Goal: Task Accomplishment & Management: Use online tool/utility

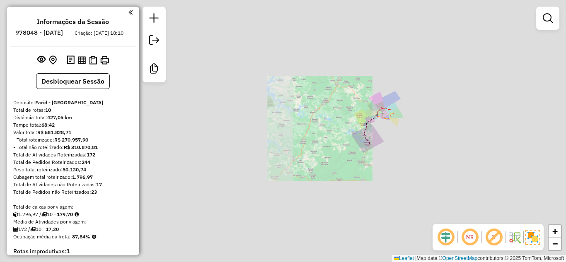
scroll to position [331, 0]
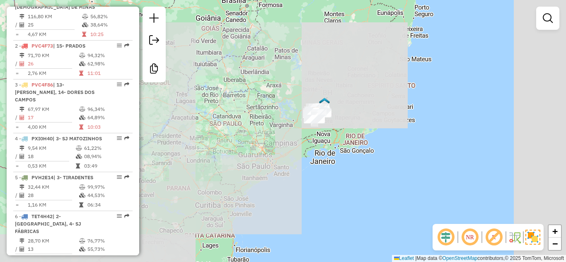
drag, startPoint x: 501, startPoint y: 133, endPoint x: 367, endPoint y: 124, distance: 133.6
click at [367, 124] on div "Janela de atendimento Grade de atendimento Capacidade Transportadoras Veículos …" at bounding box center [283, 131] width 566 height 262
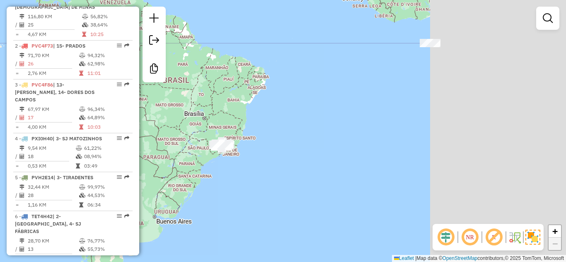
drag, startPoint x: 470, startPoint y: 118, endPoint x: 318, endPoint y: 150, distance: 155.4
click at [318, 150] on div "Janela de atendimento Grade de atendimento Capacidade Transportadoras Veículos …" at bounding box center [283, 131] width 566 height 262
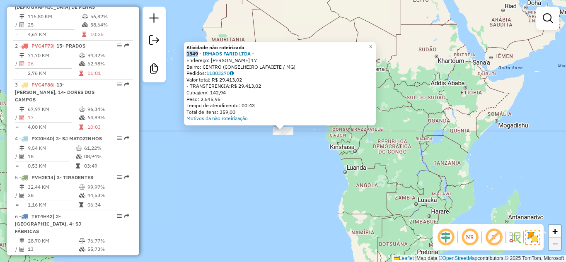
drag, startPoint x: 188, startPoint y: 54, endPoint x: 200, endPoint y: 54, distance: 12.4
click at [200, 54] on div "Atividade não roteirizada 1549 - IRMAOS FARID LTDA - Endereço: [PERSON_NAME] 17…" at bounding box center [280, 84] width 192 height 84
copy strong "1549"
click at [235, 196] on div "Atividade não roteirizada 1549 - IRMAOS FARID LTDA - Endereço: [PERSON_NAME] 17…" at bounding box center [283, 131] width 566 height 262
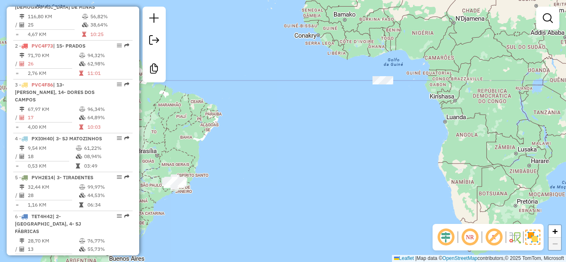
drag, startPoint x: 237, startPoint y: 199, endPoint x: 386, endPoint y: 116, distance: 171.0
click at [371, 125] on div "Janela de atendimento Grade de atendimento Capacidade Transportadoras Veículos …" at bounding box center [283, 131] width 566 height 262
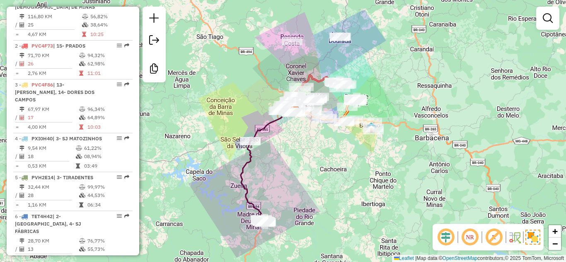
drag, startPoint x: 268, startPoint y: 135, endPoint x: 316, endPoint y: 156, distance: 51.9
click at [316, 156] on div "Janela de atendimento Grade de atendimento Capacidade Transportadoras Veículos …" at bounding box center [283, 131] width 566 height 262
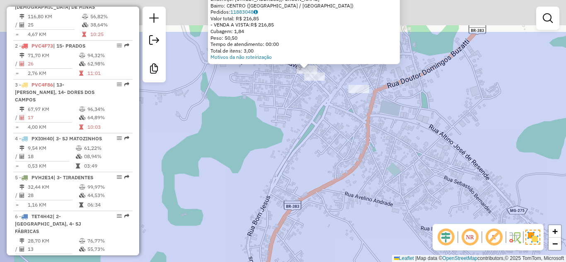
drag, startPoint x: 284, startPoint y: 70, endPoint x: 315, endPoint y: 128, distance: 66.3
click at [315, 128] on div "Atividade não roteirizada 73614 - BOTECO ENTRE AMIGOS Endereço: [STREET_ADDRESS…" at bounding box center [283, 131] width 566 height 262
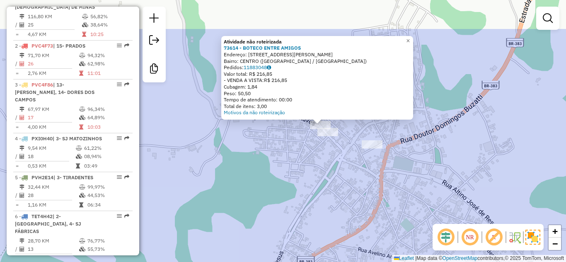
drag, startPoint x: 318, startPoint y: 139, endPoint x: 324, endPoint y: 177, distance: 38.2
click at [324, 177] on div "Atividade não roteirizada 73614 - BOTECO ENTRE AMIGOS Endereço: [STREET_ADDRESS…" at bounding box center [283, 131] width 566 height 262
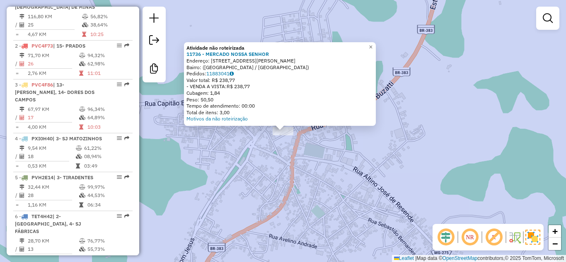
click at [292, 168] on div "Atividade não roteirizada 11736 - MERCADO NOSSA SENHOR Endereço: [STREET_ADDRES…" at bounding box center [283, 131] width 566 height 262
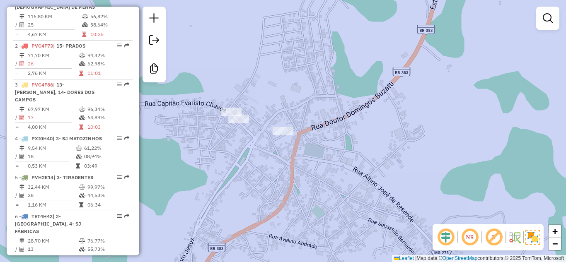
drag, startPoint x: 293, startPoint y: 178, endPoint x: 338, endPoint y: 121, distance: 72.9
click at [330, 130] on div "Atividade não roteirizada 11736 - MERCADO NOSSA SENHOR Endereço: [STREET_ADDRES…" at bounding box center [283, 131] width 566 height 262
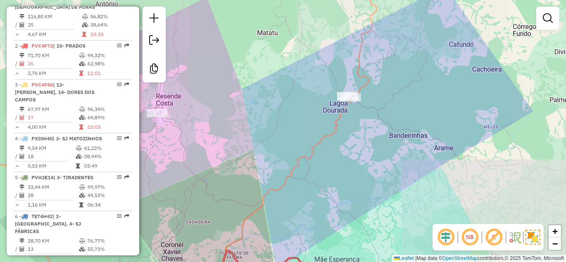
drag, startPoint x: 337, startPoint y: 166, endPoint x: 356, endPoint y: 111, distance: 58.3
click at [353, 117] on div "Janela de atendimento Grade de atendimento Capacidade Transportadoras Veículos …" at bounding box center [283, 131] width 566 height 262
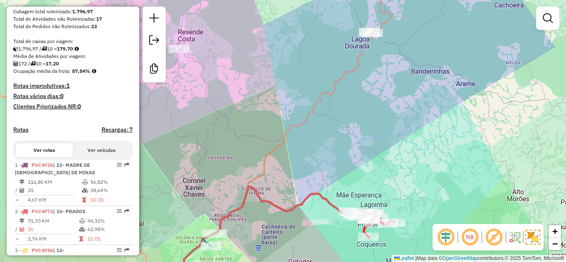
scroll to position [290, 0]
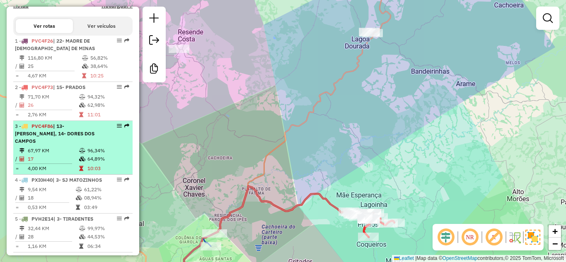
click at [65, 70] on td "25" at bounding box center [54, 66] width 54 height 8
click at [75, 100] on li "2 - PVC4F73 | 15- PRADOS 71,70 KM 94,32% / 26 62,98% = 2,76 KM 11:01" at bounding box center [72, 101] width 119 height 39
select select "**********"
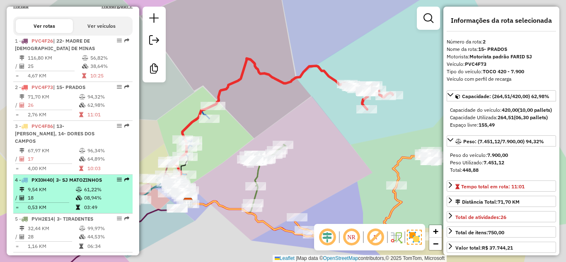
click at [65, 144] on span "| 13- [PERSON_NAME], 14- DORES DOS CAMPOS" at bounding box center [55, 133] width 80 height 21
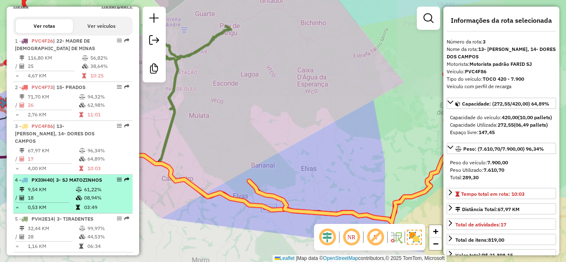
click at [64, 184] on div "4 - PXI0H40 | 3- SJ MATOZINHOS" at bounding box center [59, 179] width 88 height 7
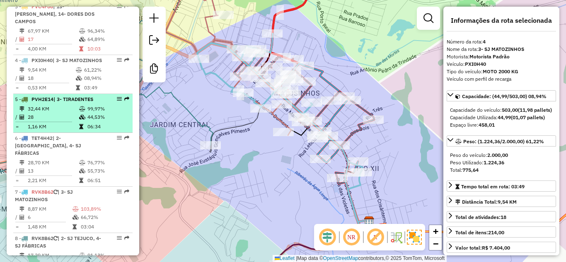
scroll to position [414, 0]
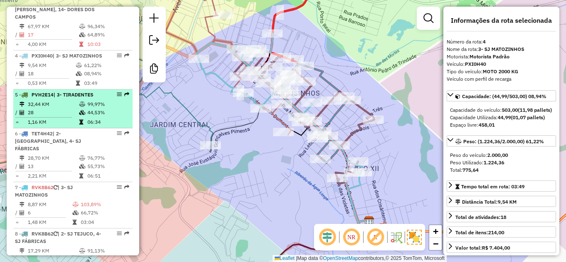
click at [70, 109] on td "32,44 KM" at bounding box center [52, 104] width 51 height 8
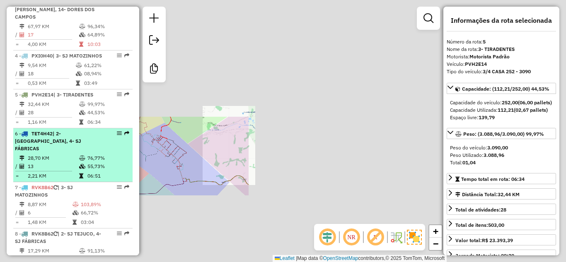
click at [81, 157] on icon at bounding box center [82, 158] width 6 height 5
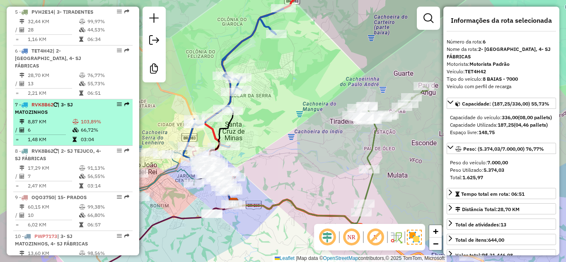
click at [74, 123] on icon at bounding box center [75, 121] width 6 height 5
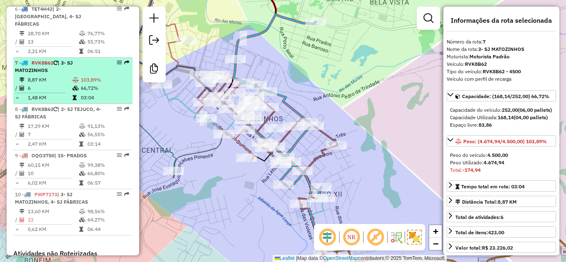
scroll to position [580, 0]
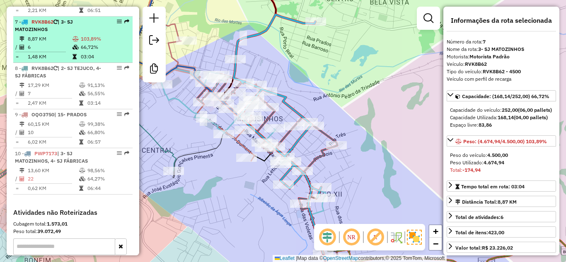
click at [74, 123] on td "60,15 KM" at bounding box center [52, 124] width 51 height 8
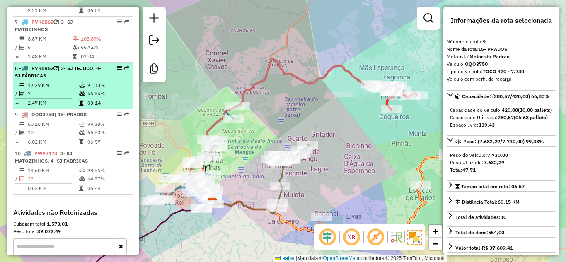
click at [75, 90] on td "7" at bounding box center [52, 93] width 51 height 8
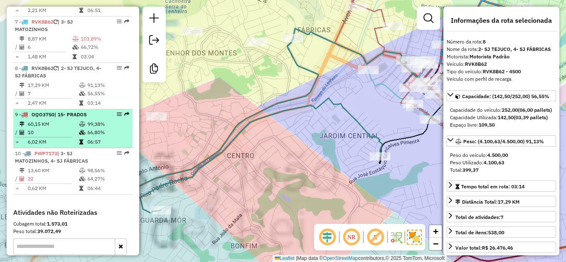
click at [72, 129] on td "10" at bounding box center [52, 132] width 51 height 8
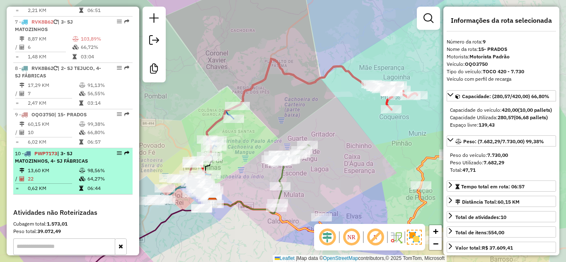
click at [75, 163] on span "| 3- SJ MATOZINHOS, 4- SJ FÁBRICAS" at bounding box center [51, 157] width 73 height 14
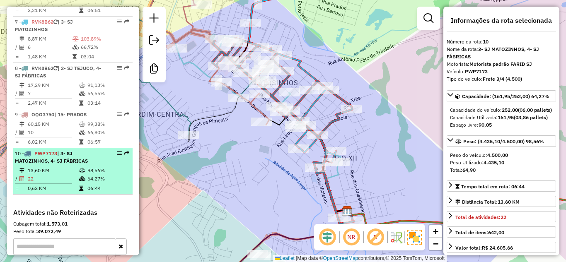
click at [74, 181] on td "22" at bounding box center [52, 179] width 51 height 8
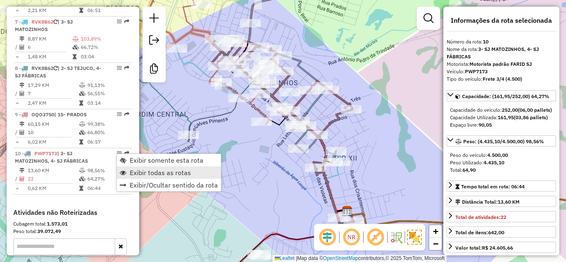
click at [150, 171] on span "Exibir todas as rotas" at bounding box center [160, 172] width 61 height 7
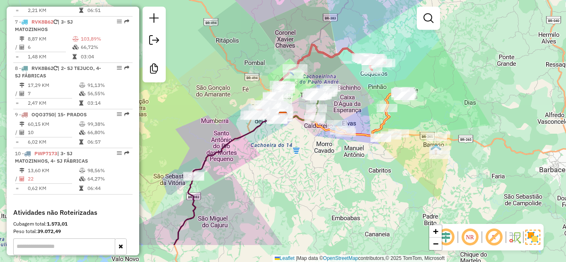
drag, startPoint x: 270, startPoint y: 200, endPoint x: 291, endPoint y: 174, distance: 33.3
click at [291, 174] on div "Janela de atendimento Grade de atendimento Capacidade Transportadoras Veículos …" at bounding box center [283, 131] width 566 height 262
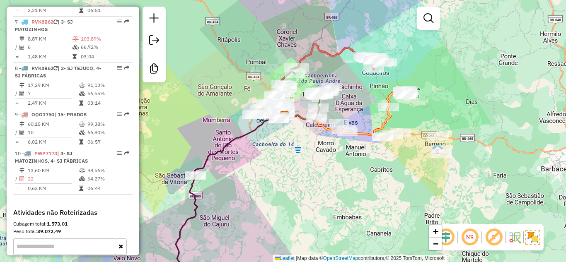
drag, startPoint x: 274, startPoint y: 201, endPoint x: 290, endPoint y: 147, distance: 56.3
click at [290, 147] on div "Janela de atendimento Grade de atendimento Capacidade Transportadoras Veículos …" at bounding box center [283, 131] width 566 height 262
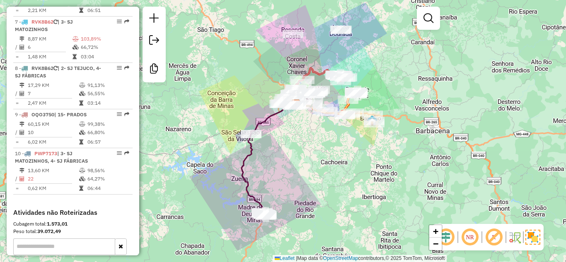
click at [312, 178] on div "Janela de atendimento Grade de atendimento Capacidade Transportadoras Veículos …" at bounding box center [283, 131] width 566 height 262
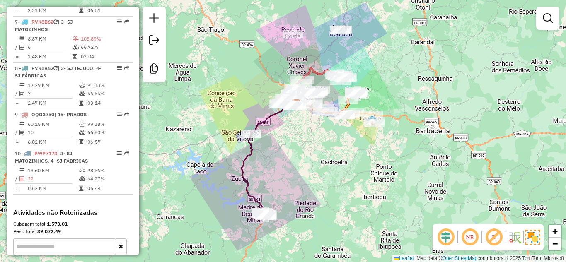
click at [300, 161] on div "Janela de atendimento Grade de atendimento Capacidade Transportadoras Veículos …" at bounding box center [283, 131] width 566 height 262
click at [324, 165] on div "Janela de atendimento Grade de atendimento Capacidade Transportadoras Veículos …" at bounding box center [283, 131] width 566 height 262
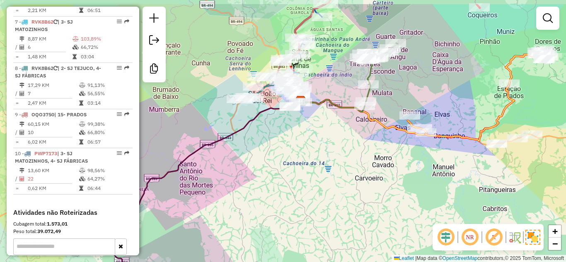
drag, startPoint x: 315, startPoint y: 130, endPoint x: 304, endPoint y: 165, distance: 36.9
click at [304, 165] on div "Janela de atendimento Grade de atendimento Capacidade Transportadoras Veículos …" at bounding box center [283, 131] width 566 height 262
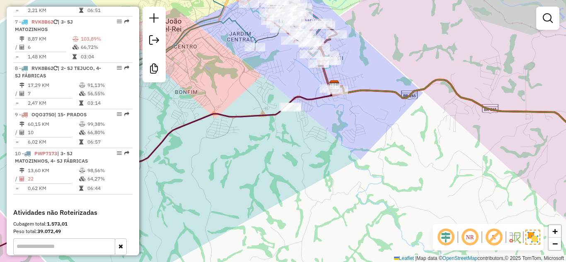
drag, startPoint x: 350, startPoint y: 136, endPoint x: 337, endPoint y: 174, distance: 40.9
click at [337, 174] on div "Janela de atendimento Grade de atendimento Capacidade Transportadoras Veículos …" at bounding box center [283, 131] width 566 height 262
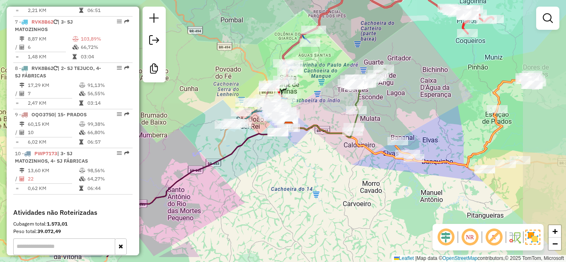
drag, startPoint x: 339, startPoint y: 177, endPoint x: 327, endPoint y: 170, distance: 14.1
click at [327, 170] on div "Janela de atendimento Grade de atendimento Capacidade Transportadoras Veículos …" at bounding box center [283, 131] width 566 height 262
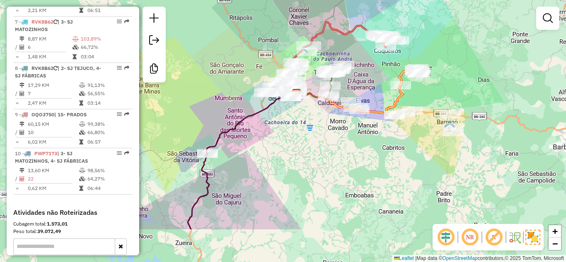
drag, startPoint x: 340, startPoint y: 220, endPoint x: 327, endPoint y: 160, distance: 60.7
click at [327, 160] on div "Janela de atendimento Grade de atendimento Capacidade Transportadoras Veículos …" at bounding box center [283, 131] width 566 height 262
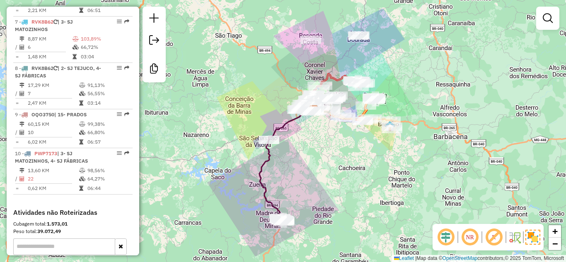
drag, startPoint x: 341, startPoint y: 196, endPoint x: 343, endPoint y: 179, distance: 17.1
click at [343, 179] on div "Janela de atendimento Grade de atendimento Capacidade Transportadoras Veículos …" at bounding box center [283, 131] width 566 height 262
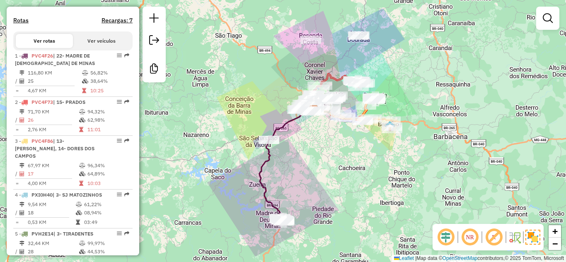
scroll to position [207, 0]
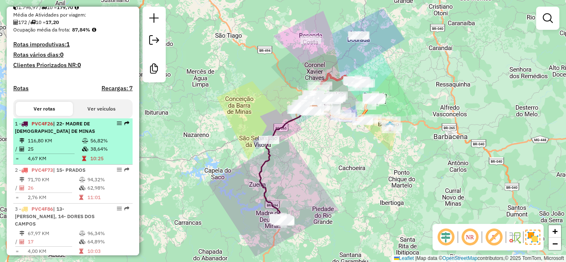
click at [72, 143] on li "1 - PVC4F26 | 22- MADRE DE DEUS DE MINAS 116,80 KM 56,82% / 25 38,64% = 4,67 KM…" at bounding box center [72, 141] width 119 height 46
select select "**********"
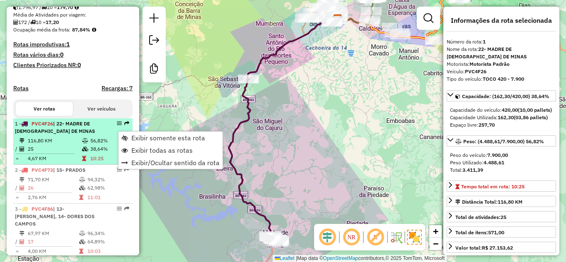
click at [136, 139] on span "Exibir somente esta rota" at bounding box center [168, 138] width 74 height 7
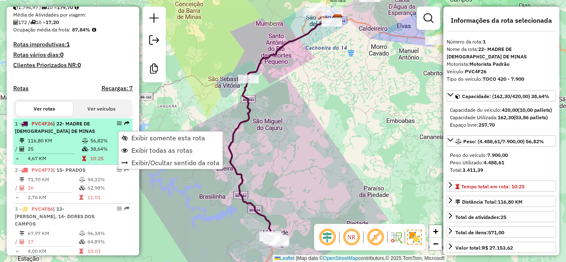
click at [84, 143] on icon at bounding box center [85, 140] width 6 height 5
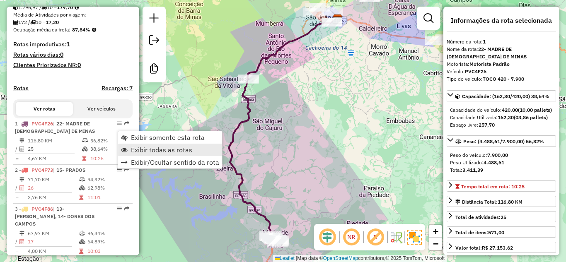
click at [140, 148] on span "Exibir todas as rotas" at bounding box center [161, 150] width 61 height 7
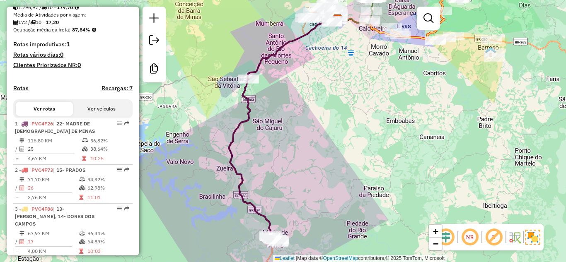
click at [308, 158] on div "Janela de atendimento Grade de atendimento Capacidade Transportadoras Veículos …" at bounding box center [283, 131] width 566 height 262
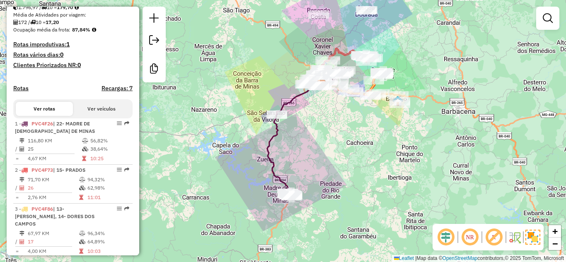
click at [312, 157] on div "Janela de atendimento Grade de atendimento Capacidade Transportadoras Veículos …" at bounding box center [283, 131] width 566 height 262
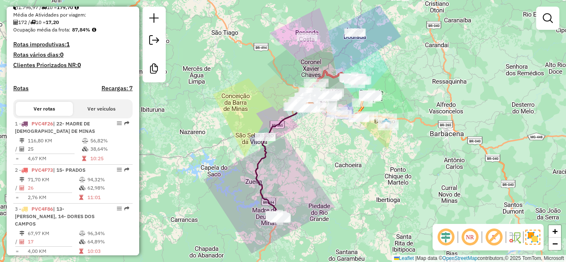
drag, startPoint x: 328, startPoint y: 156, endPoint x: 316, endPoint y: 178, distance: 25.2
click at [316, 178] on div "Janela de atendimento Grade de atendimento Capacidade Transportadoras Veículos …" at bounding box center [283, 131] width 566 height 262
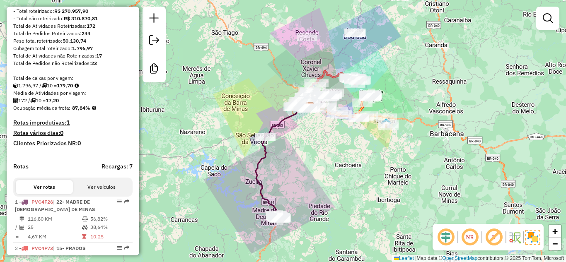
scroll to position [124, 0]
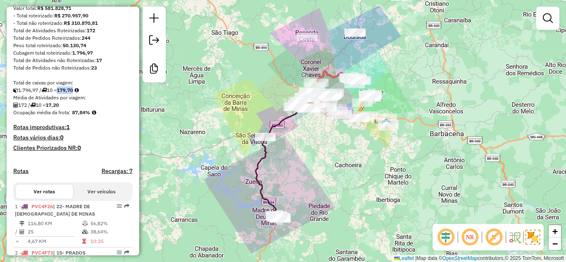
drag, startPoint x: 77, startPoint y: 99, endPoint x: 62, endPoint y: 99, distance: 15.3
click at [62, 93] on strong "179,70" at bounding box center [65, 90] width 16 height 6
click at [240, 113] on div "Rota 1 - Placa PVC4F26 74114 - NOVO HORIZONTE Janela de atendimento Grade de at…" at bounding box center [283, 131] width 566 height 262
click at [424, 59] on div "Janela de atendimento Grade de atendimento Capacidade Transportadoras Veículos …" at bounding box center [283, 131] width 566 height 262
